Goal: Find specific page/section: Find specific page/section

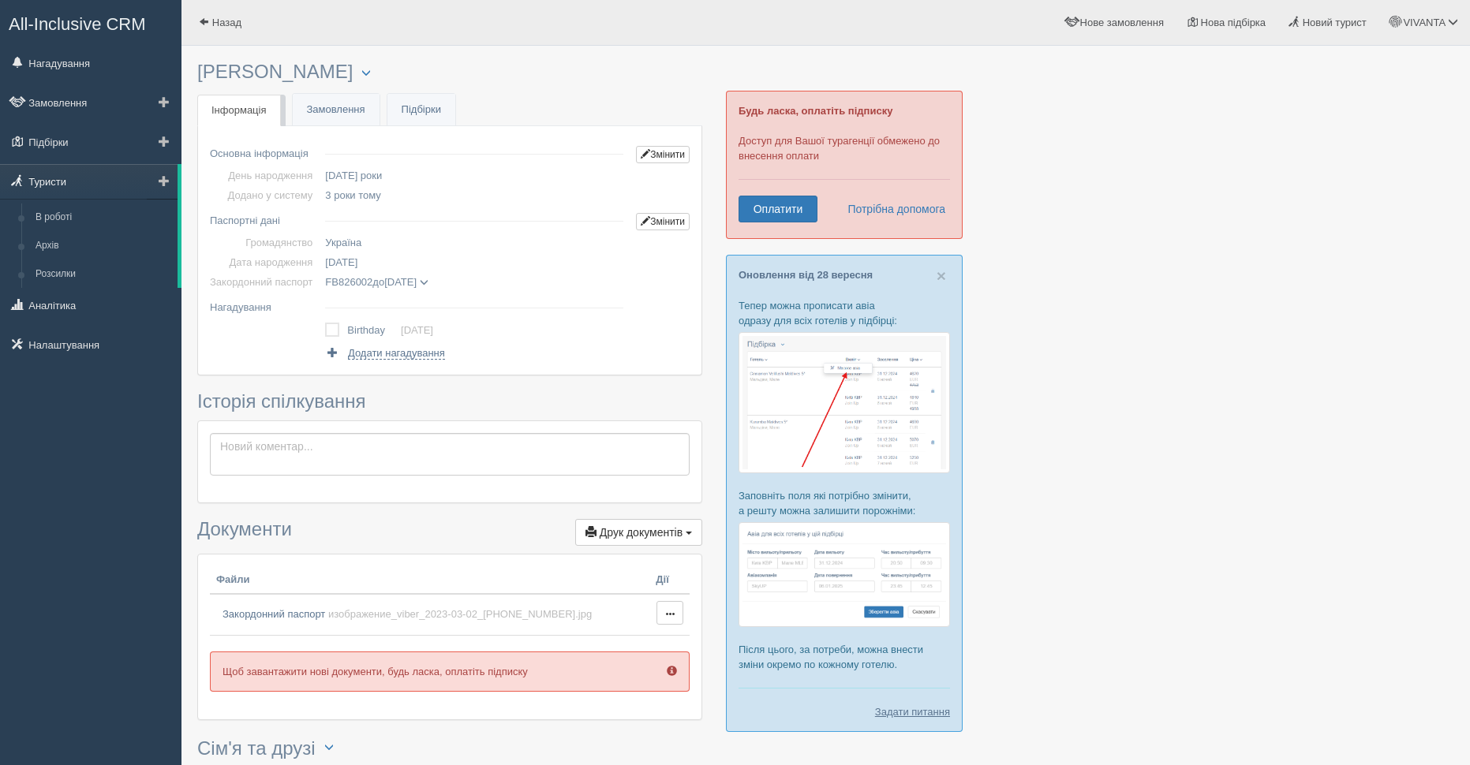
click at [57, 188] on link "Туристи" at bounding box center [89, 181] width 178 height 35
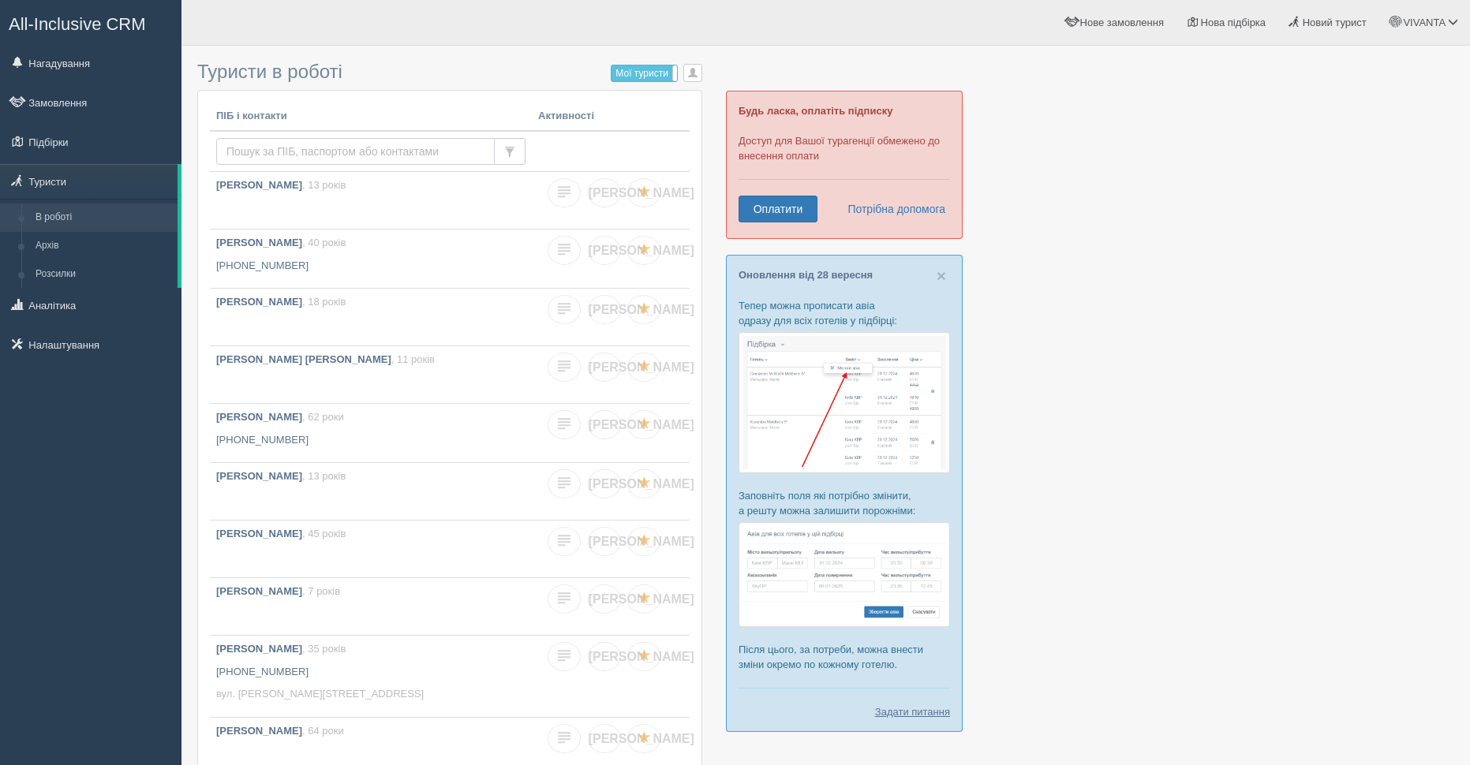
click at [251, 148] on input "text" at bounding box center [355, 151] width 279 height 27
type input "устимук"
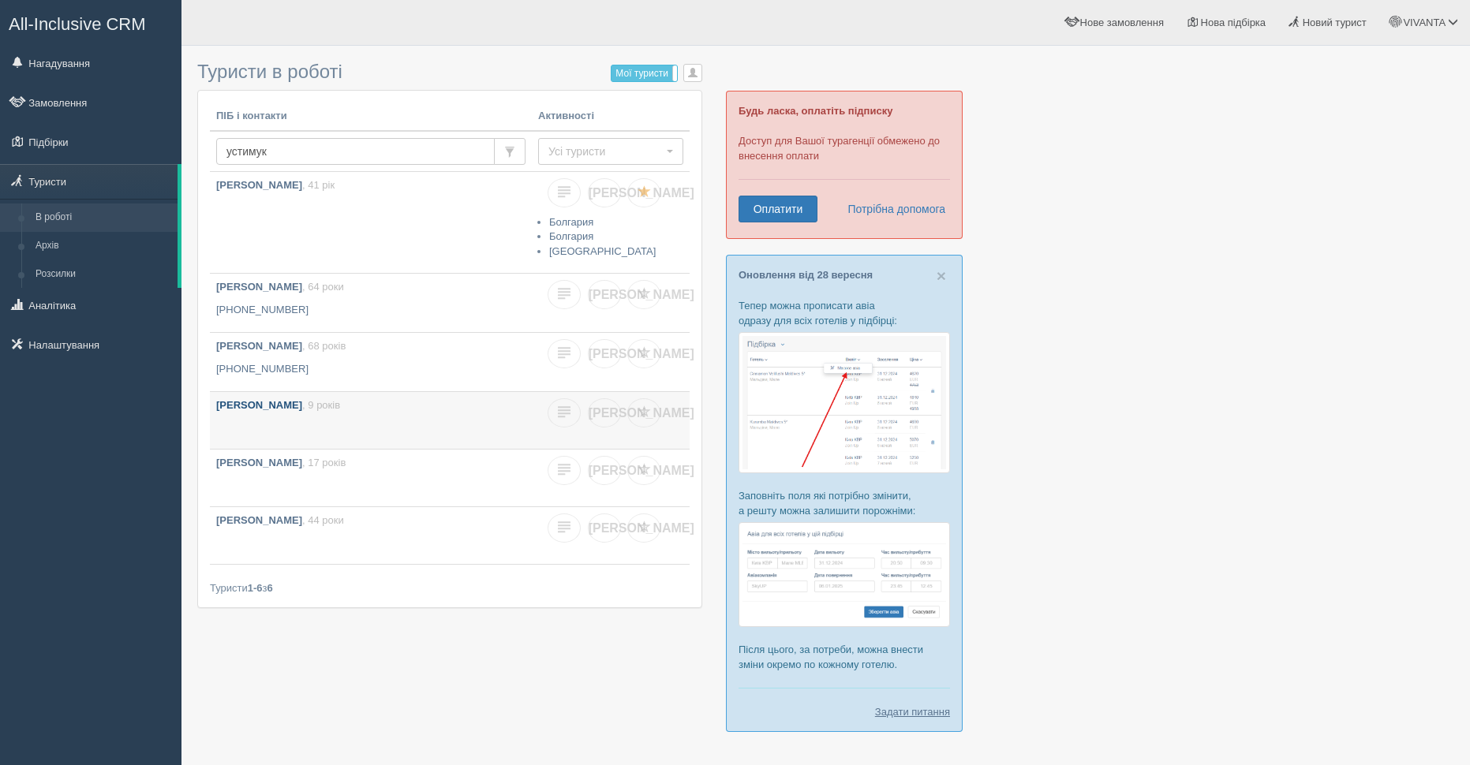
click at [302, 406] on b "[PERSON_NAME]" at bounding box center [259, 405] width 86 height 12
click at [302, 459] on b "Устимук Софія Олександрівна" at bounding box center [259, 463] width 86 height 12
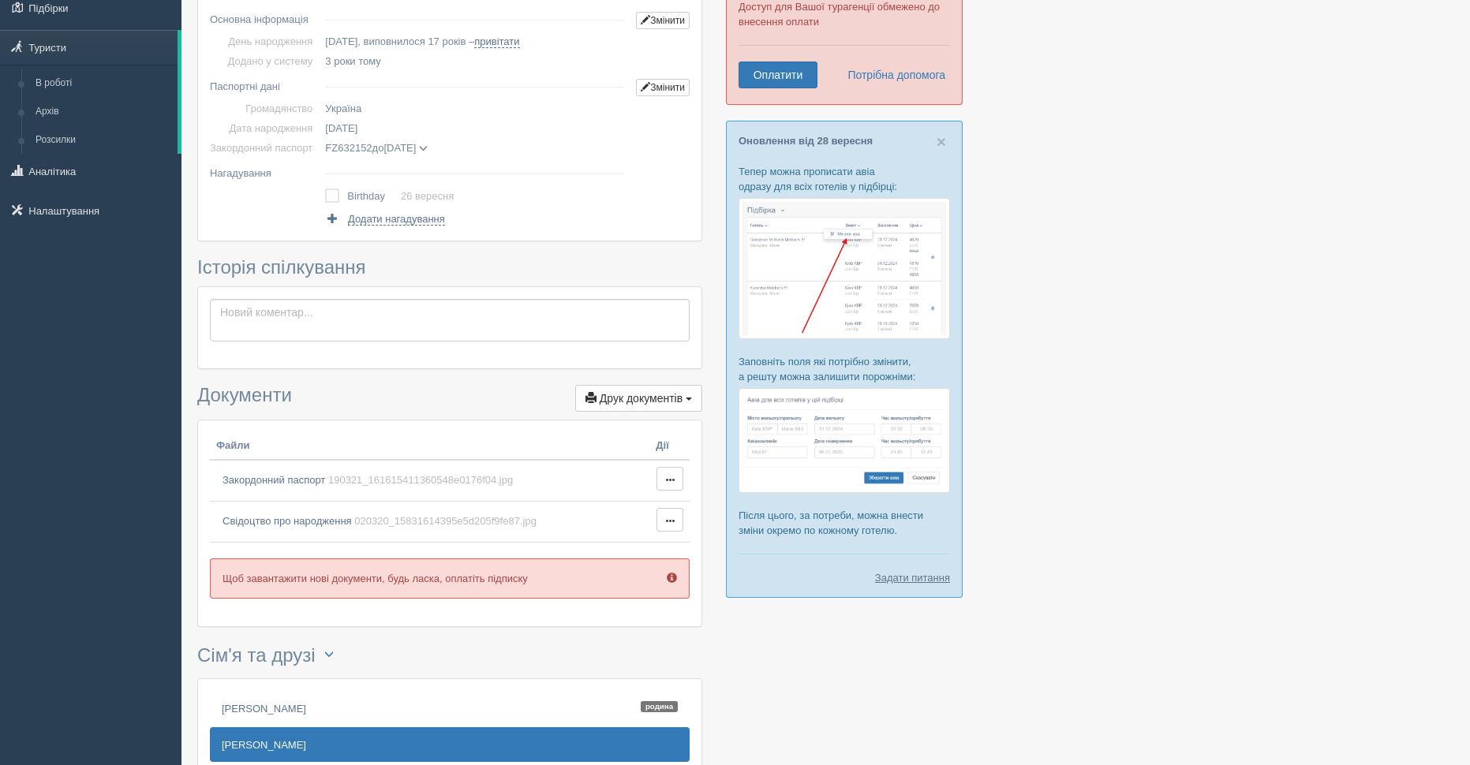
scroll to position [237, 0]
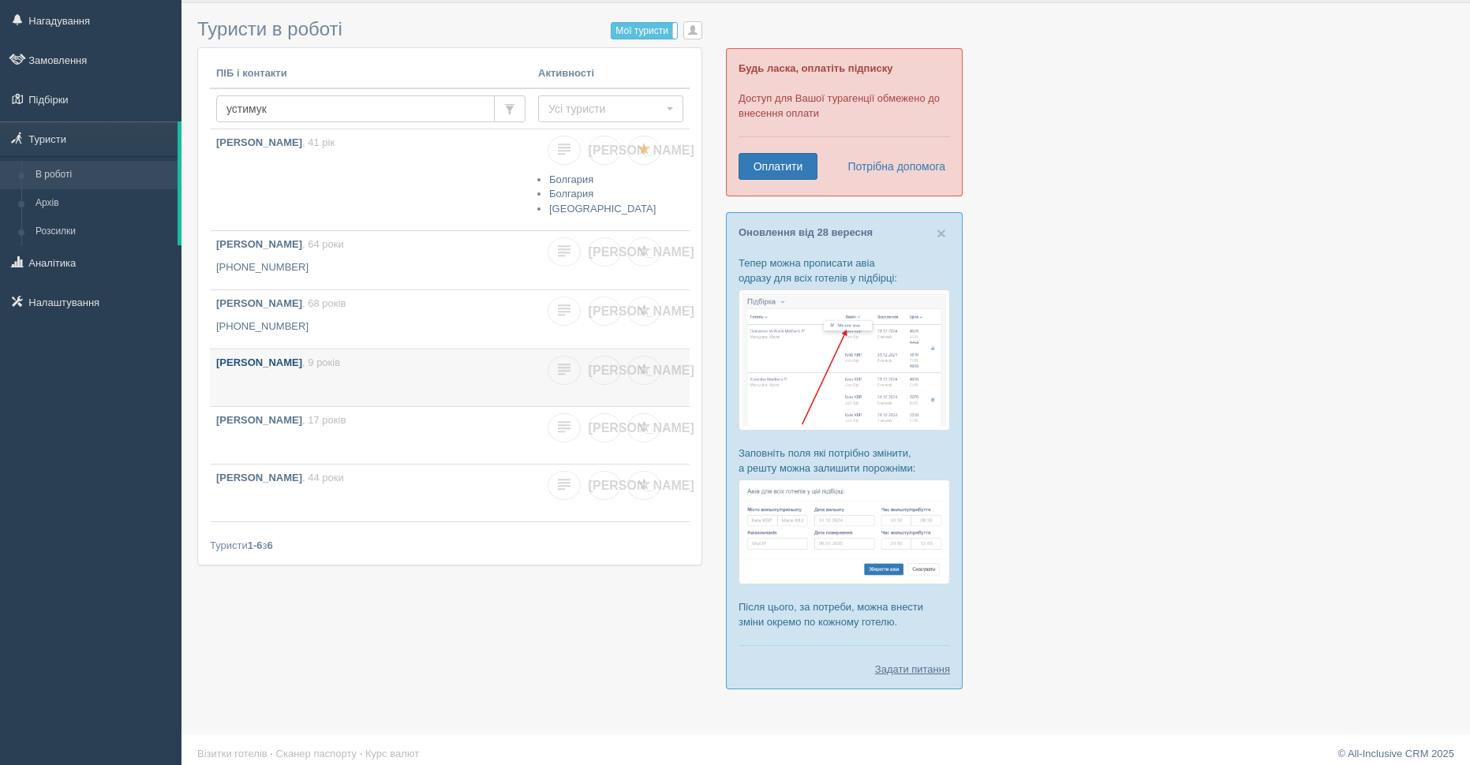
scroll to position [54, 0]
